Goal: Task Accomplishment & Management: Use online tool/utility

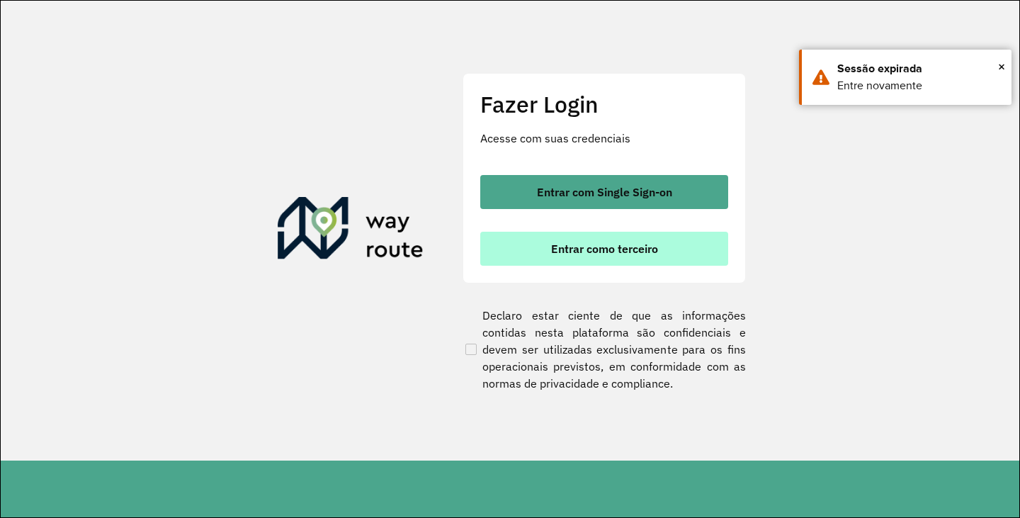
click at [571, 254] on span "Entrar como terceiro" at bounding box center [604, 248] width 107 height 11
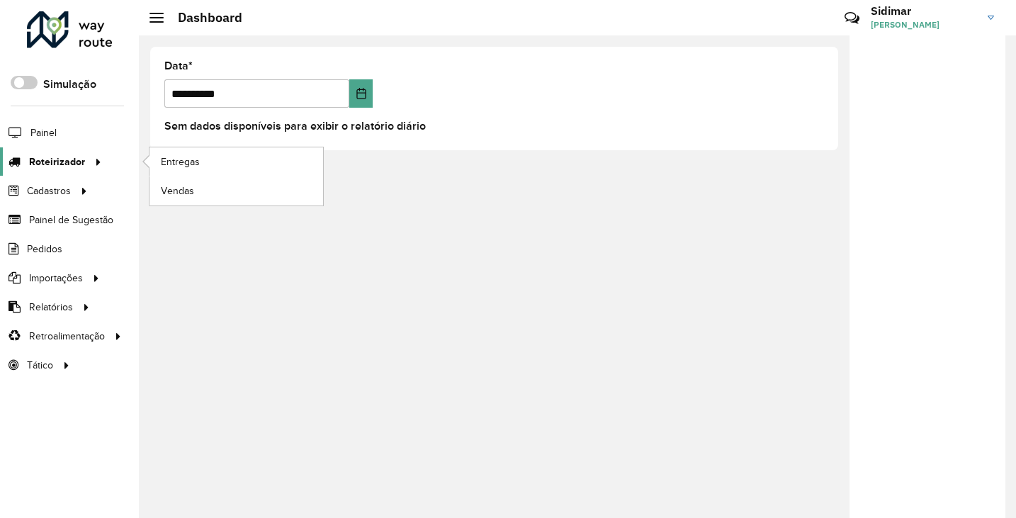
click at [79, 163] on span "Roteirizador" at bounding box center [57, 161] width 56 height 15
click at [167, 192] on span "Vendas" at bounding box center [178, 191] width 35 height 15
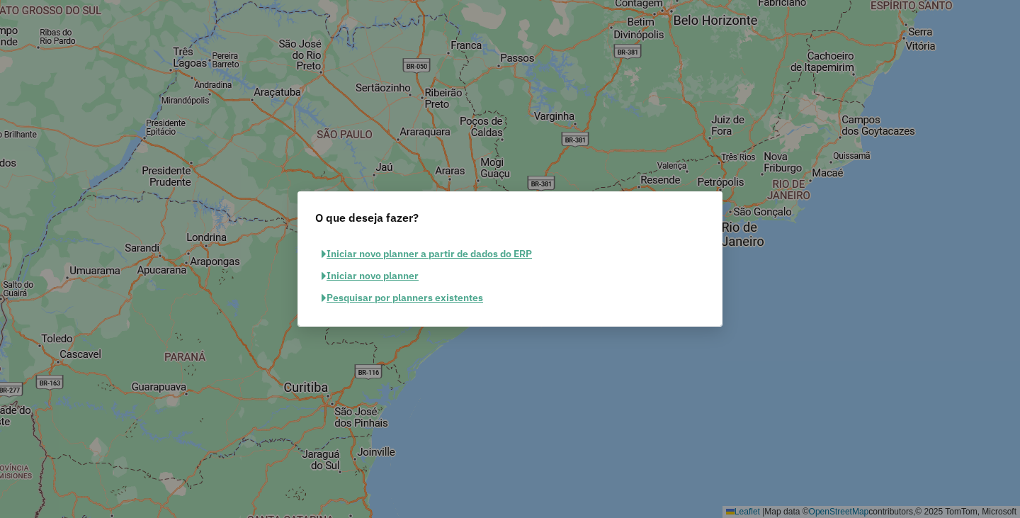
click at [411, 299] on button "Pesquisar por planners existentes" at bounding box center [402, 298] width 174 height 22
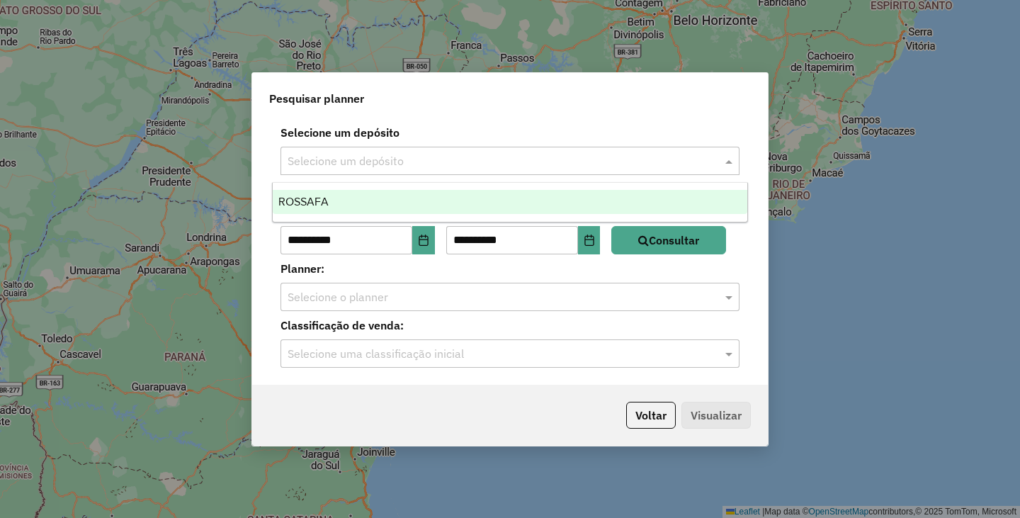
click at [529, 154] on input "text" at bounding box center [496, 161] width 417 height 17
click at [345, 193] on div "ROSSAFA" at bounding box center [510, 202] width 475 height 24
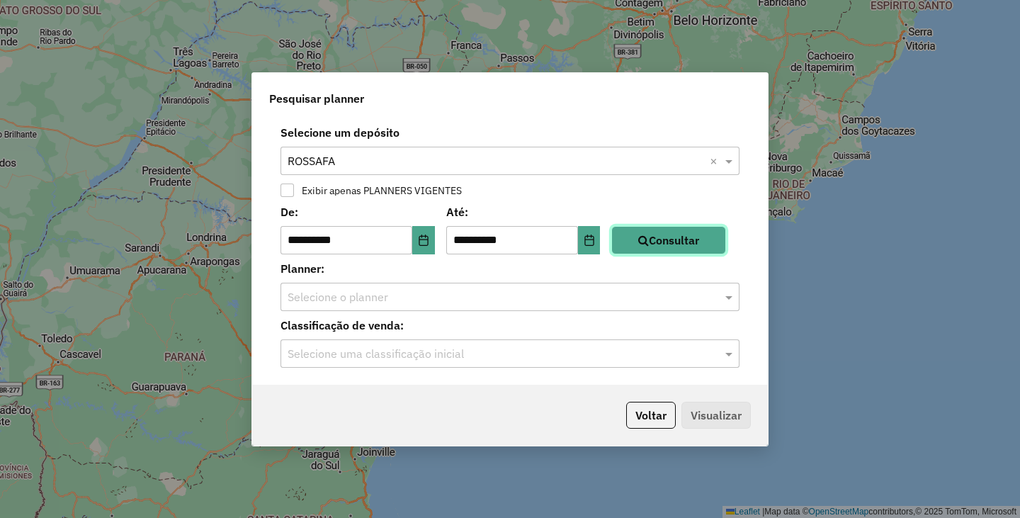
click at [672, 251] on button "Consultar" at bounding box center [668, 240] width 115 height 28
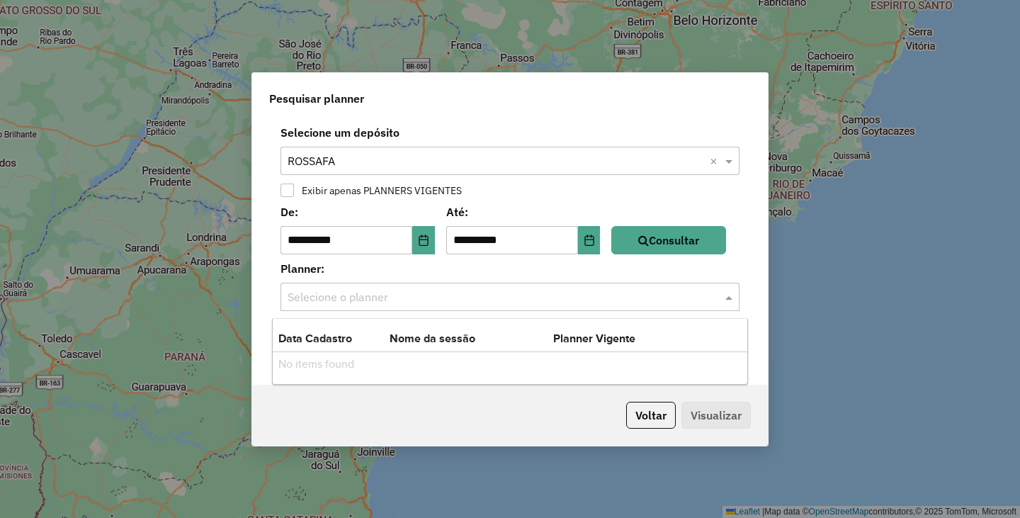
click at [602, 300] on input "text" at bounding box center [496, 297] width 417 height 17
click at [548, 298] on input "text" at bounding box center [496, 297] width 417 height 17
click at [649, 419] on button "Voltar" at bounding box center [651, 415] width 50 height 27
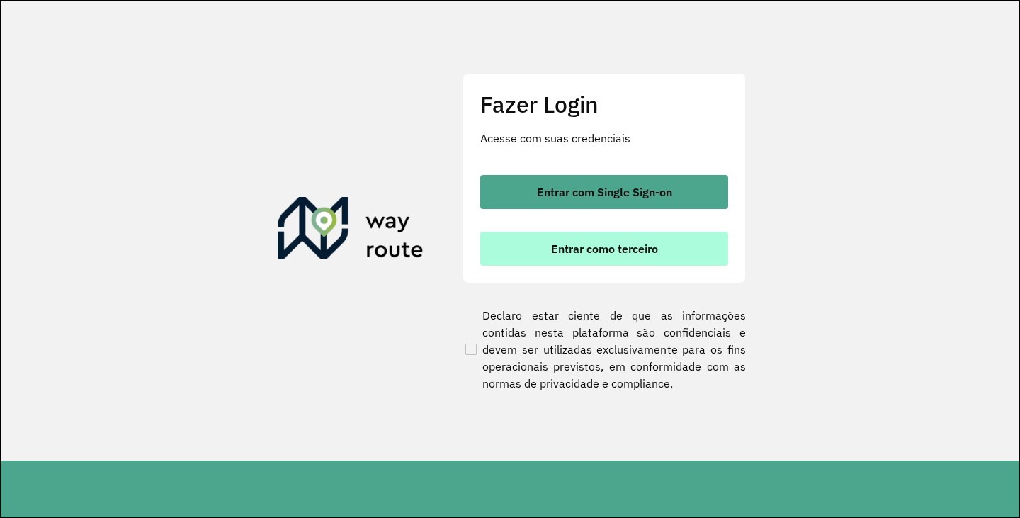
click at [585, 246] on span "Entrar como terceiro" at bounding box center [604, 248] width 107 height 11
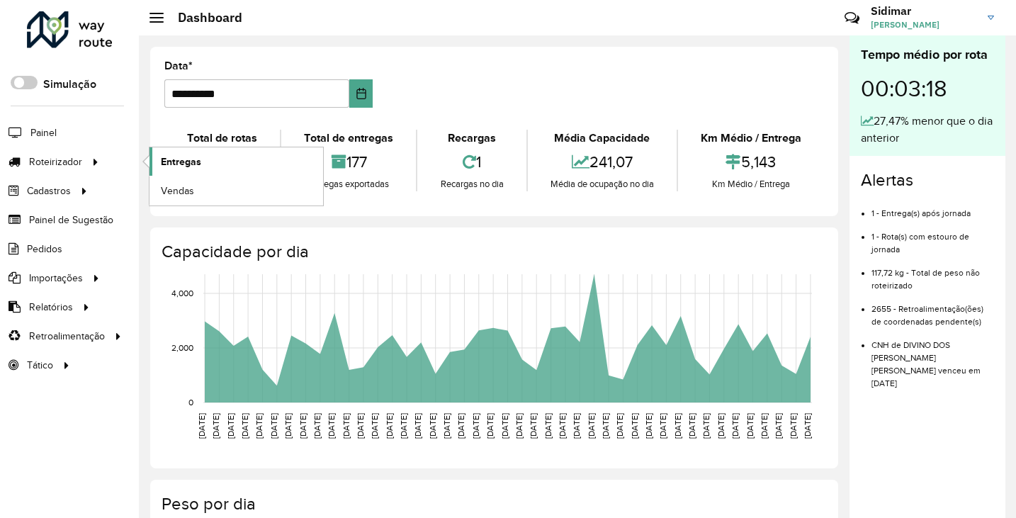
click at [192, 165] on span "Entregas" at bounding box center [181, 161] width 40 height 15
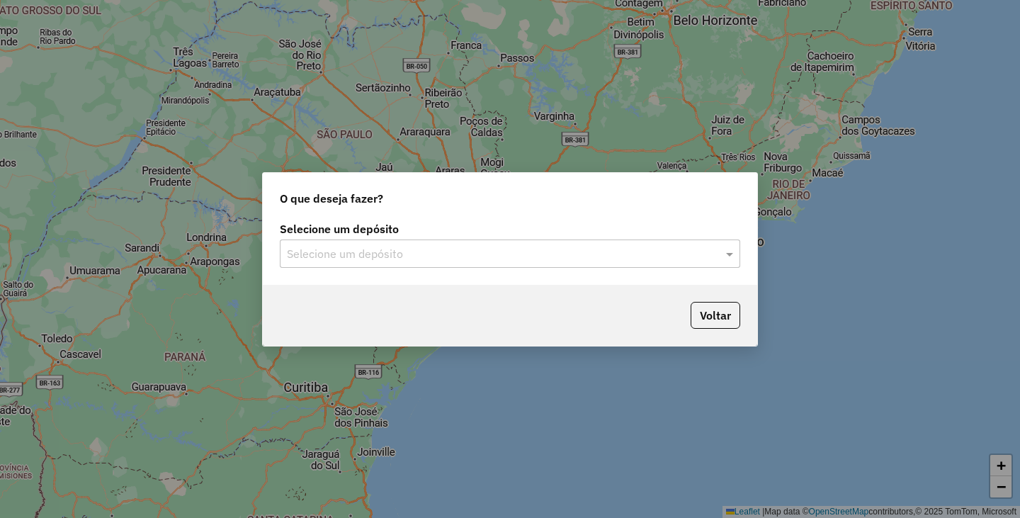
click at [441, 254] on input "text" at bounding box center [496, 254] width 418 height 17
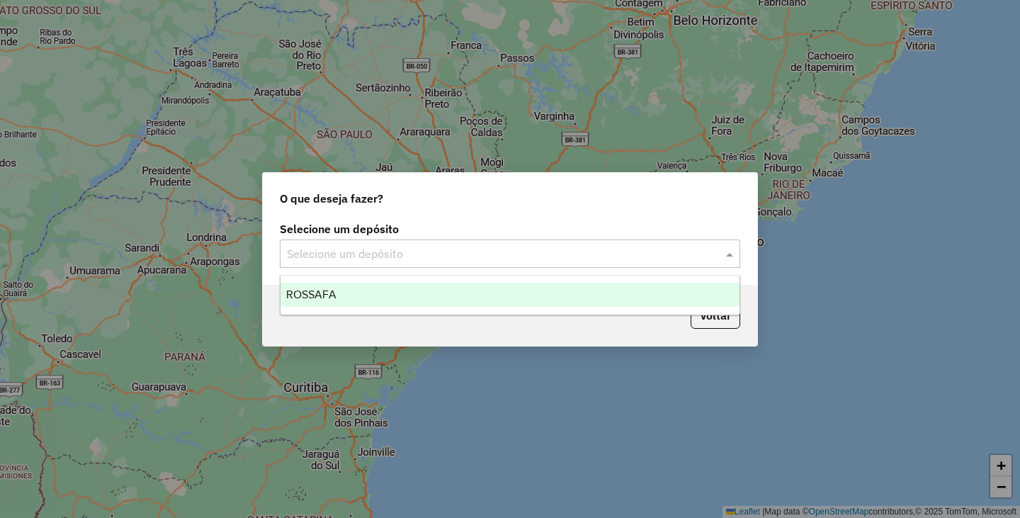
click at [397, 287] on div "ROSSAFA" at bounding box center [510, 295] width 459 height 24
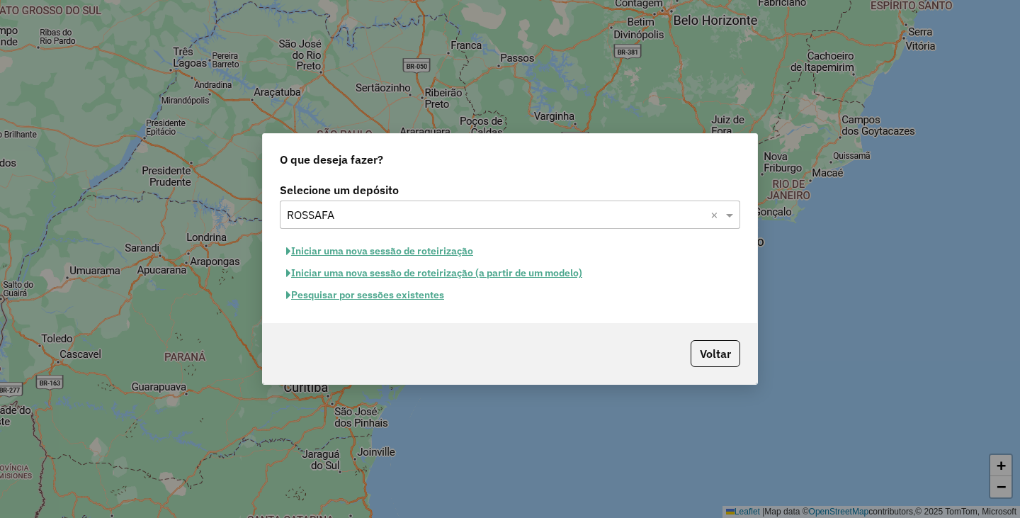
click at [415, 291] on button "Pesquisar por sessões existentes" at bounding box center [365, 295] width 171 height 22
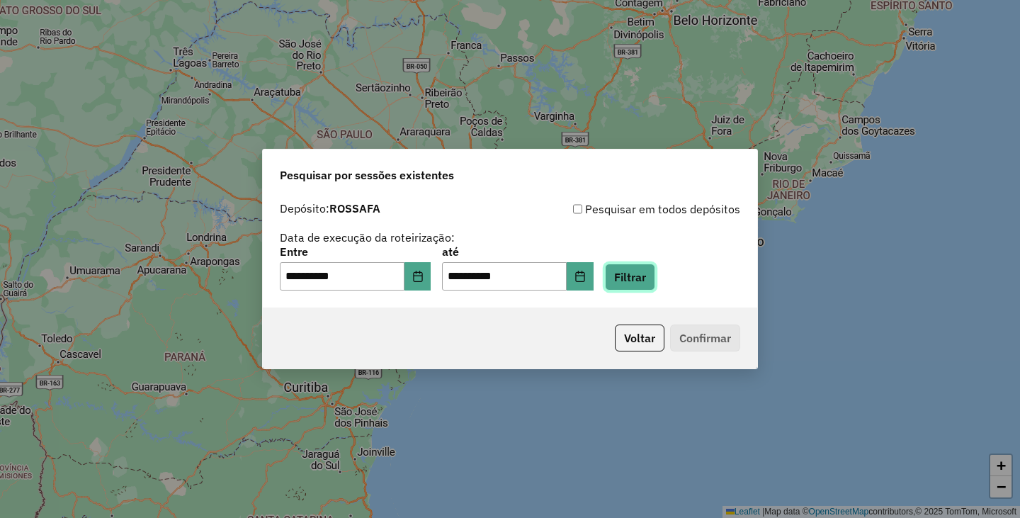
click at [641, 277] on button "Filtrar" at bounding box center [630, 277] width 50 height 27
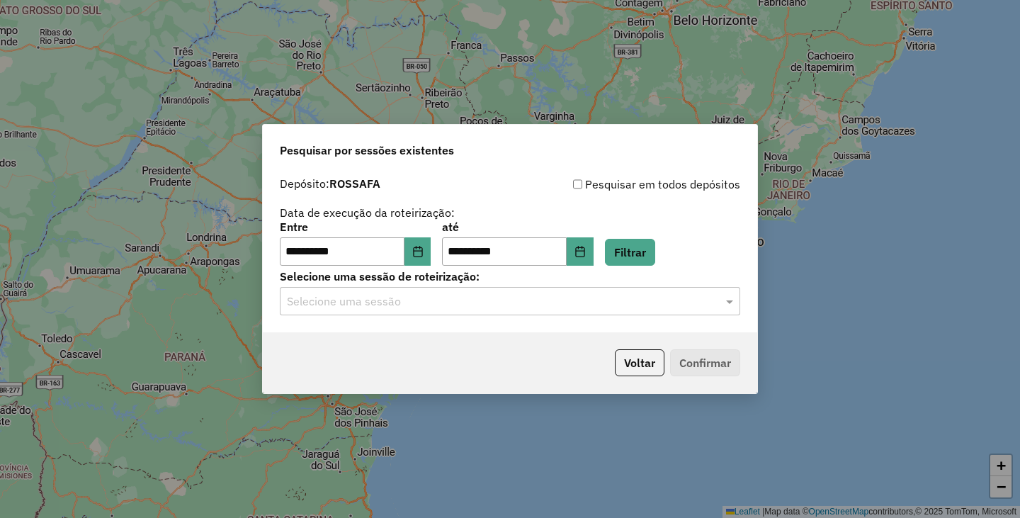
click at [541, 301] on input "text" at bounding box center [496, 301] width 418 height 17
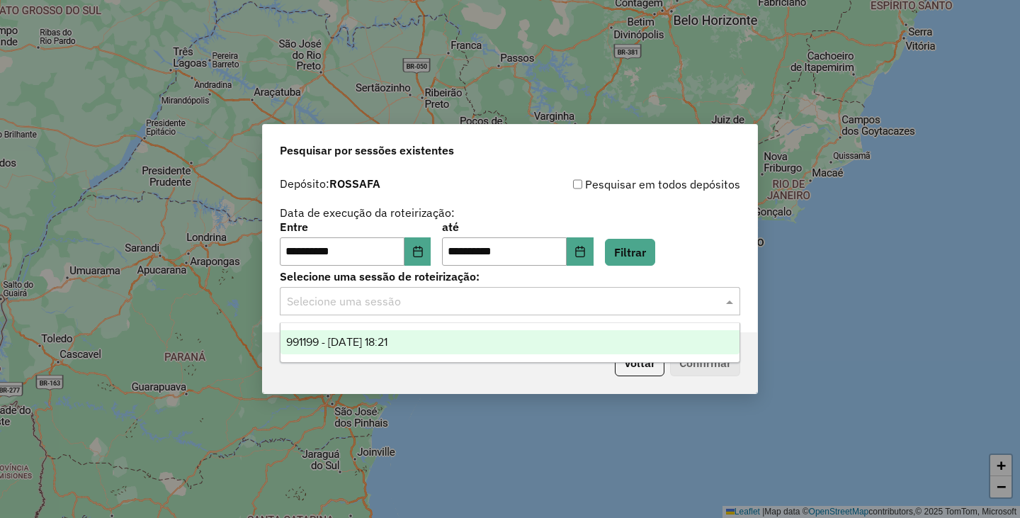
click at [487, 338] on div "991199 - 19/08/2025 18:21" at bounding box center [510, 342] width 459 height 24
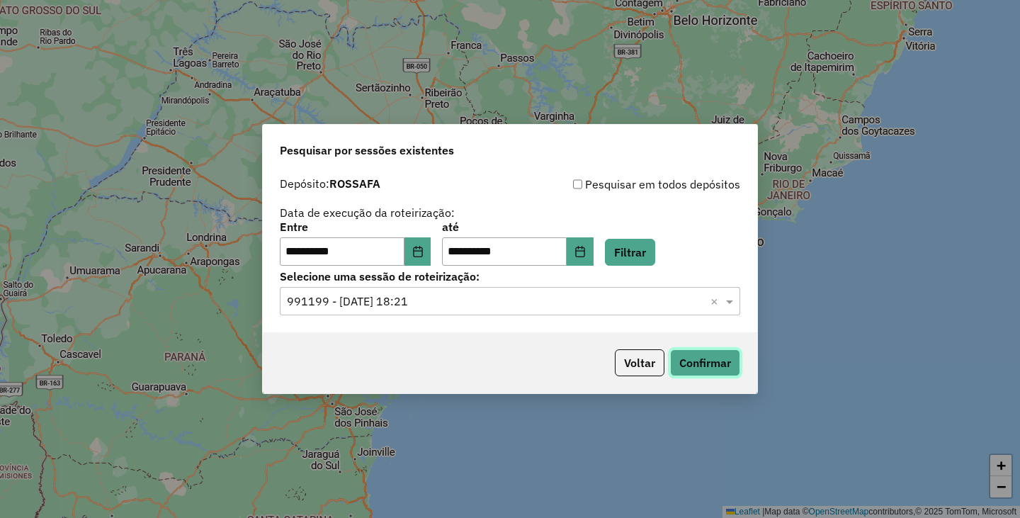
click at [697, 366] on button "Confirmar" at bounding box center [705, 362] width 70 height 27
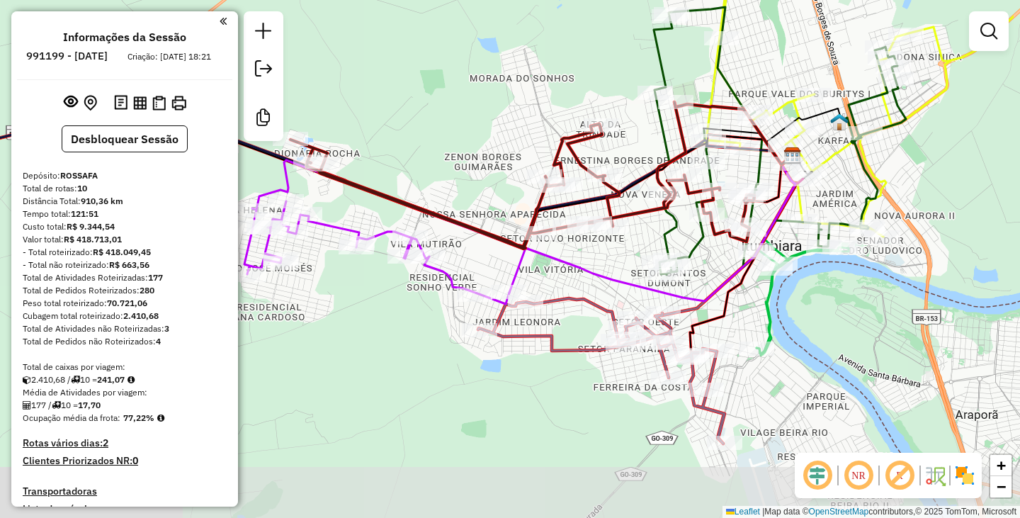
drag, startPoint x: 553, startPoint y: 431, endPoint x: 466, endPoint y: 357, distance: 115.1
click at [466, 357] on div "Janela de atendimento Grade de atendimento Capacidade Transportadoras Veículos …" at bounding box center [510, 259] width 1020 height 518
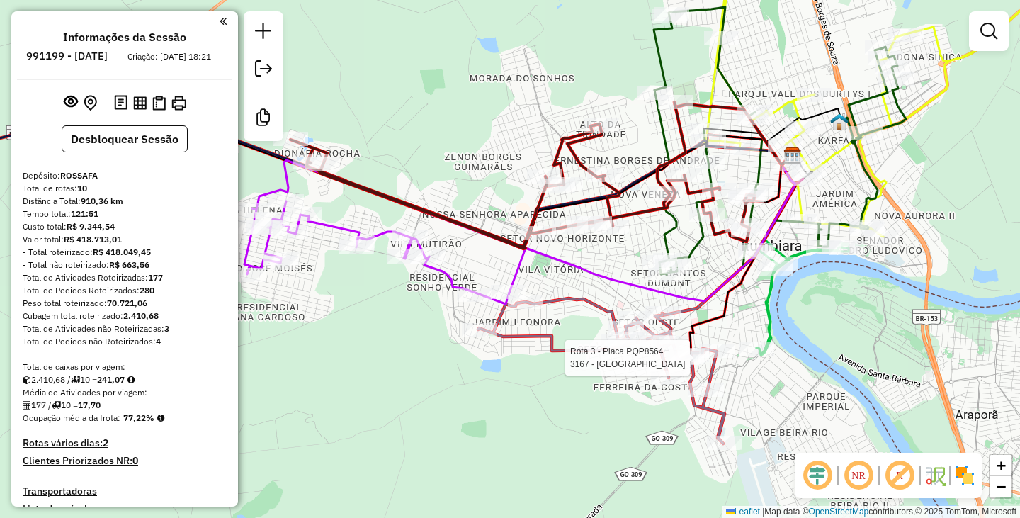
select select "**********"
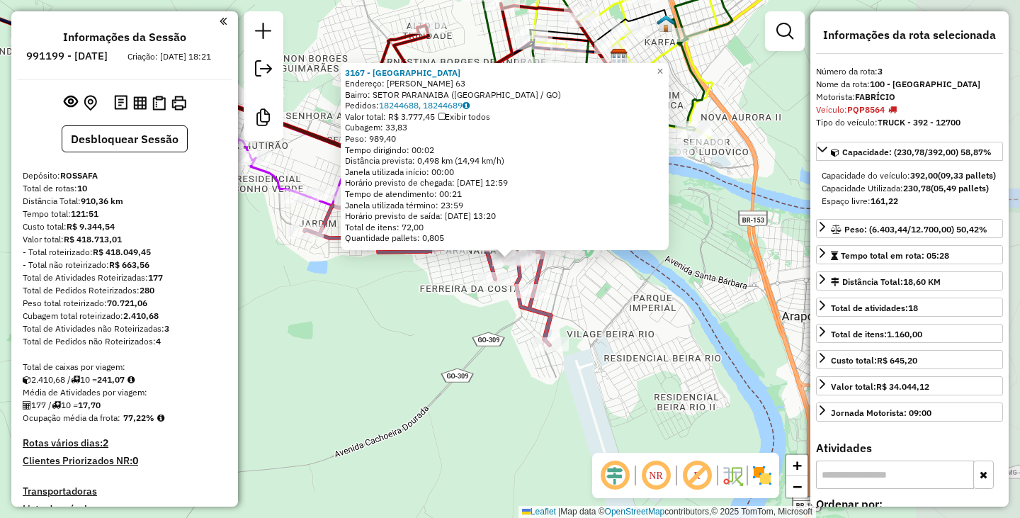
scroll to position [751, 0]
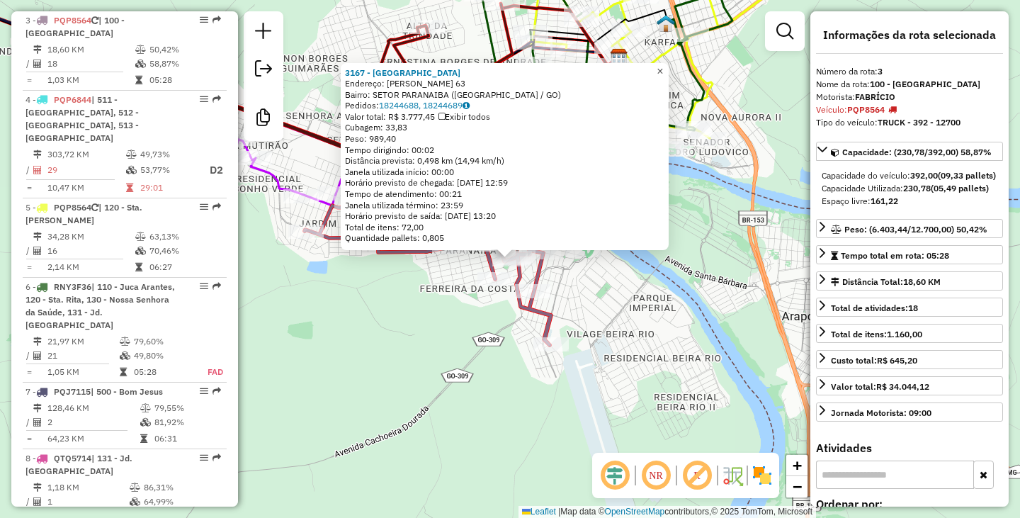
click at [663, 65] on span "×" at bounding box center [660, 71] width 6 height 12
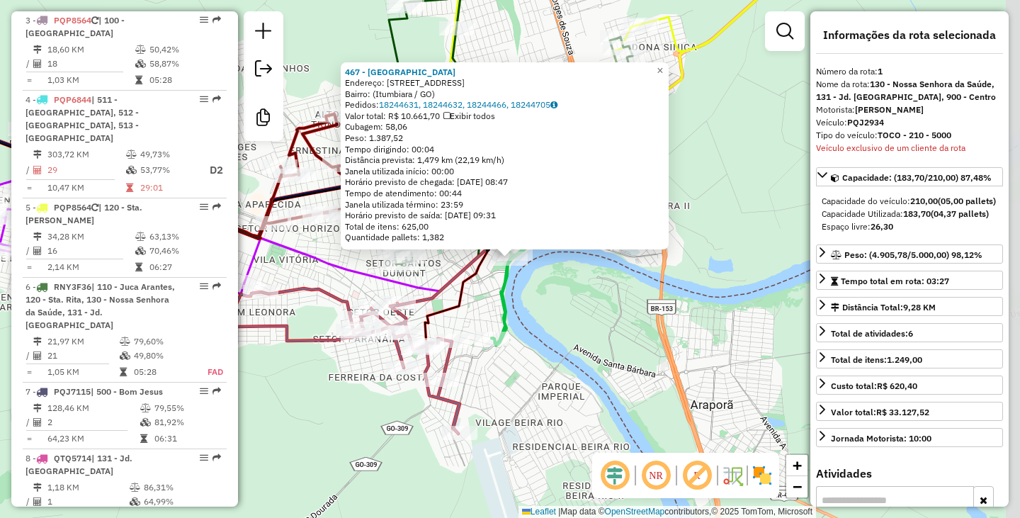
scroll to position [576, 0]
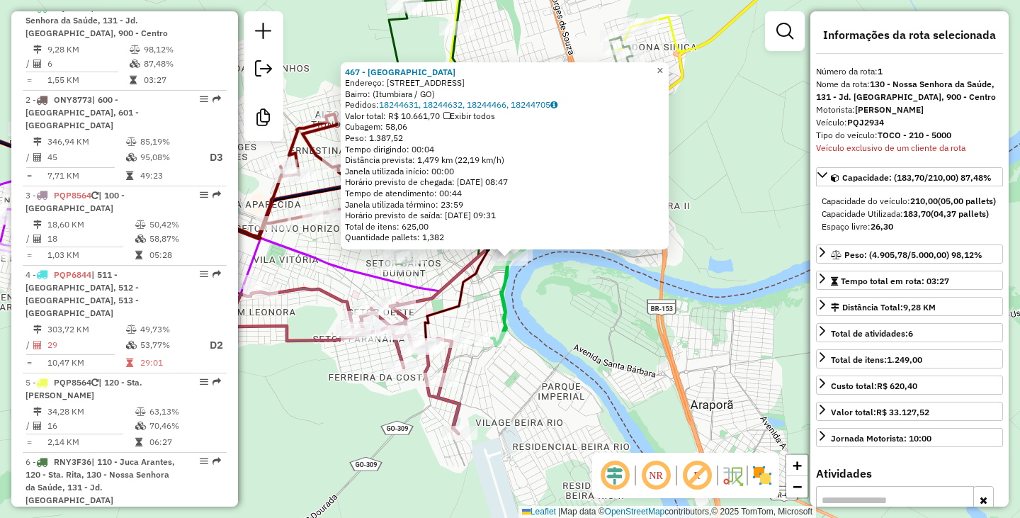
click at [663, 67] on span "×" at bounding box center [660, 70] width 6 height 12
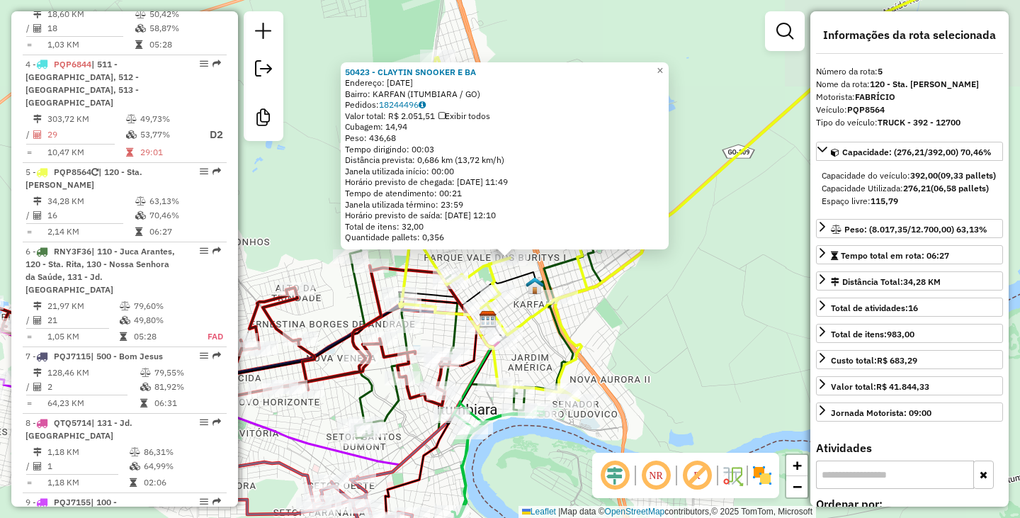
scroll to position [925, 0]
